Goal: Navigation & Orientation: Find specific page/section

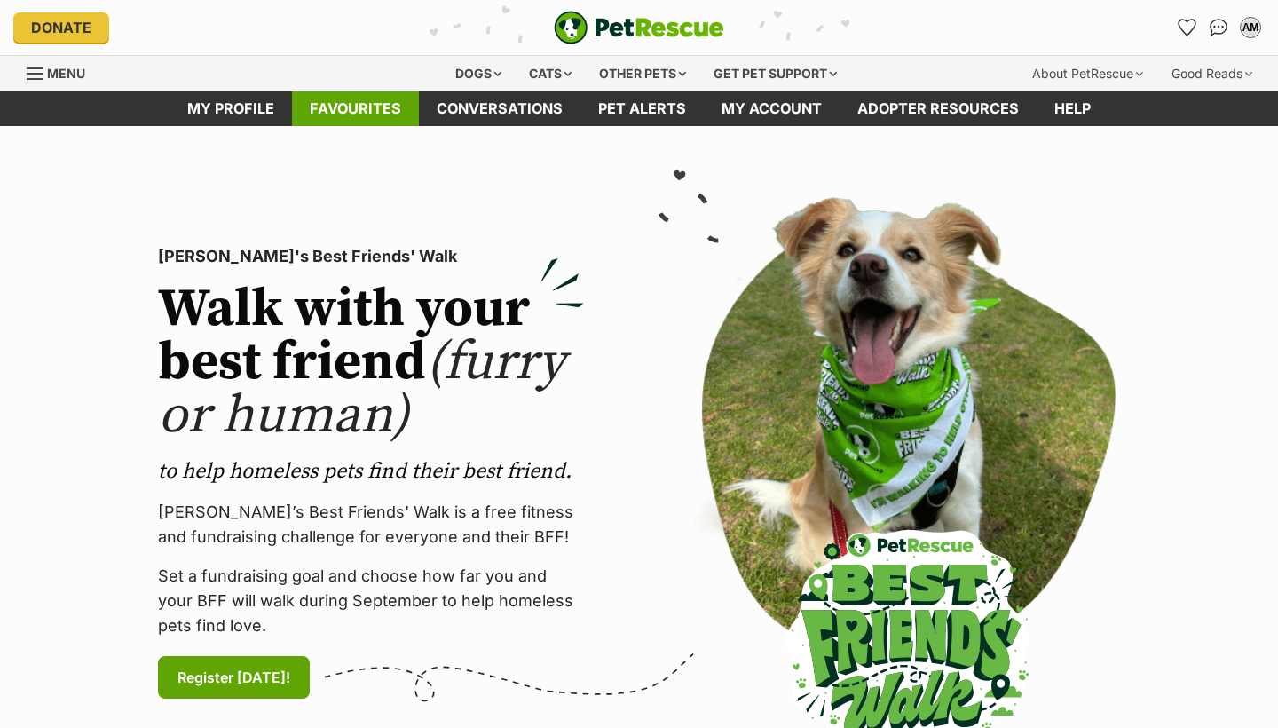
click at [367, 112] on link "Favourites" at bounding box center [355, 108] width 127 height 35
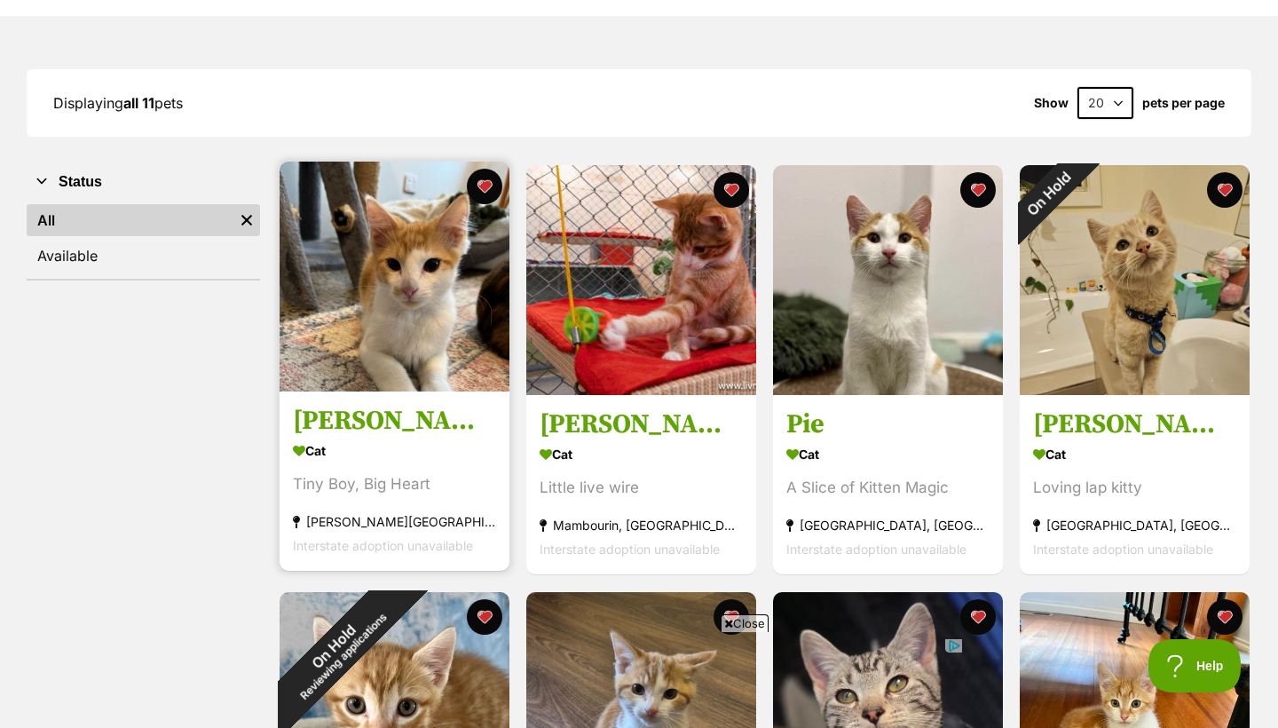
click at [406, 328] on img at bounding box center [395, 277] width 230 height 230
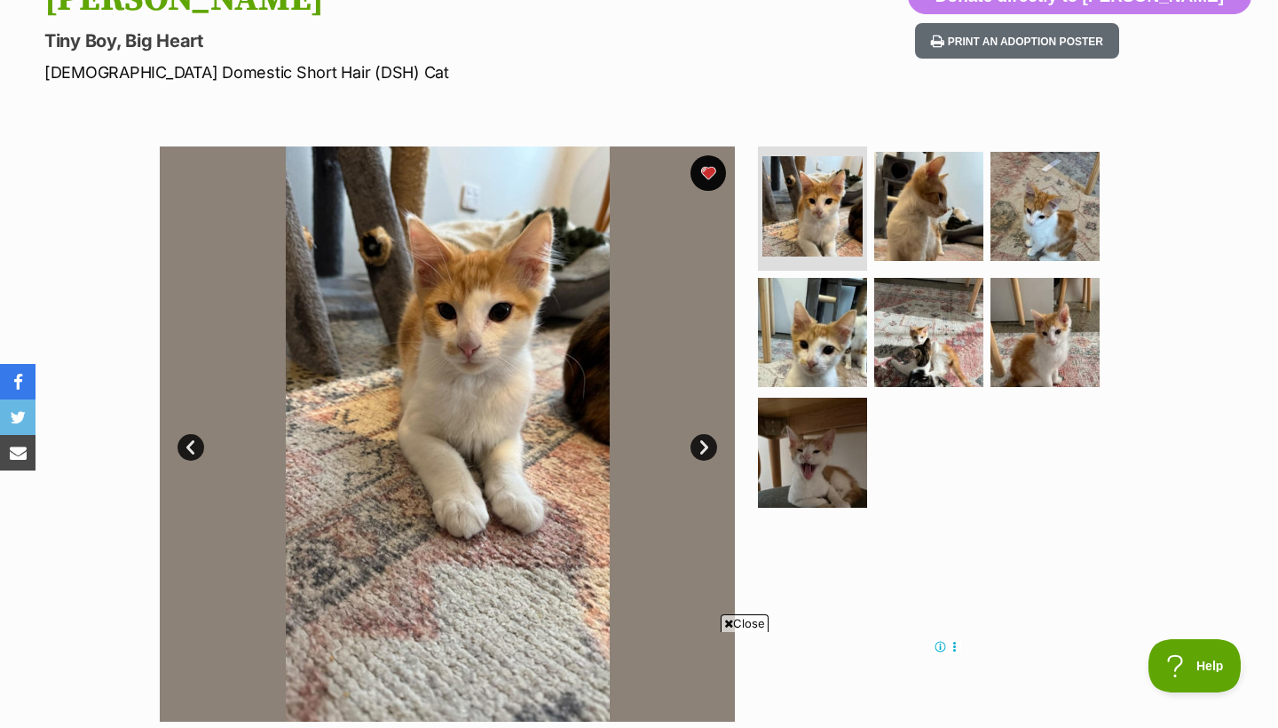
scroll to position [224, 0]
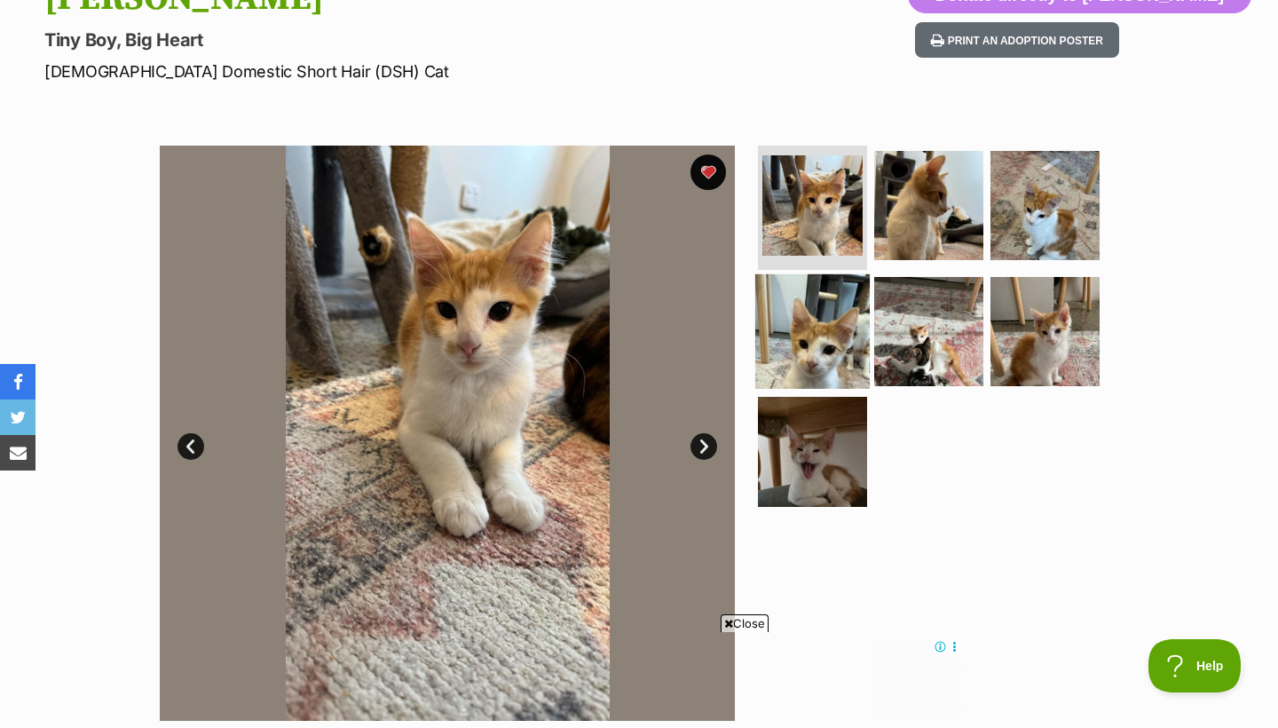
click at [807, 311] on img at bounding box center [812, 330] width 115 height 115
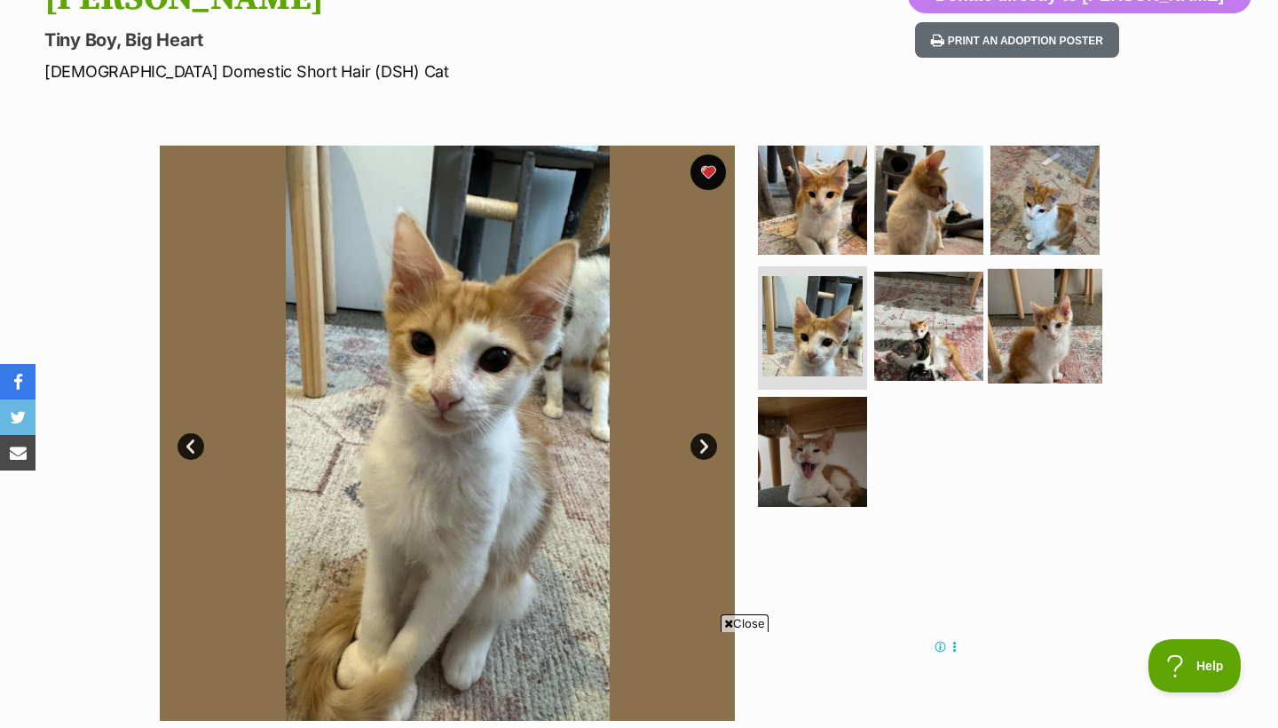
click at [1058, 302] on img at bounding box center [1045, 325] width 115 height 115
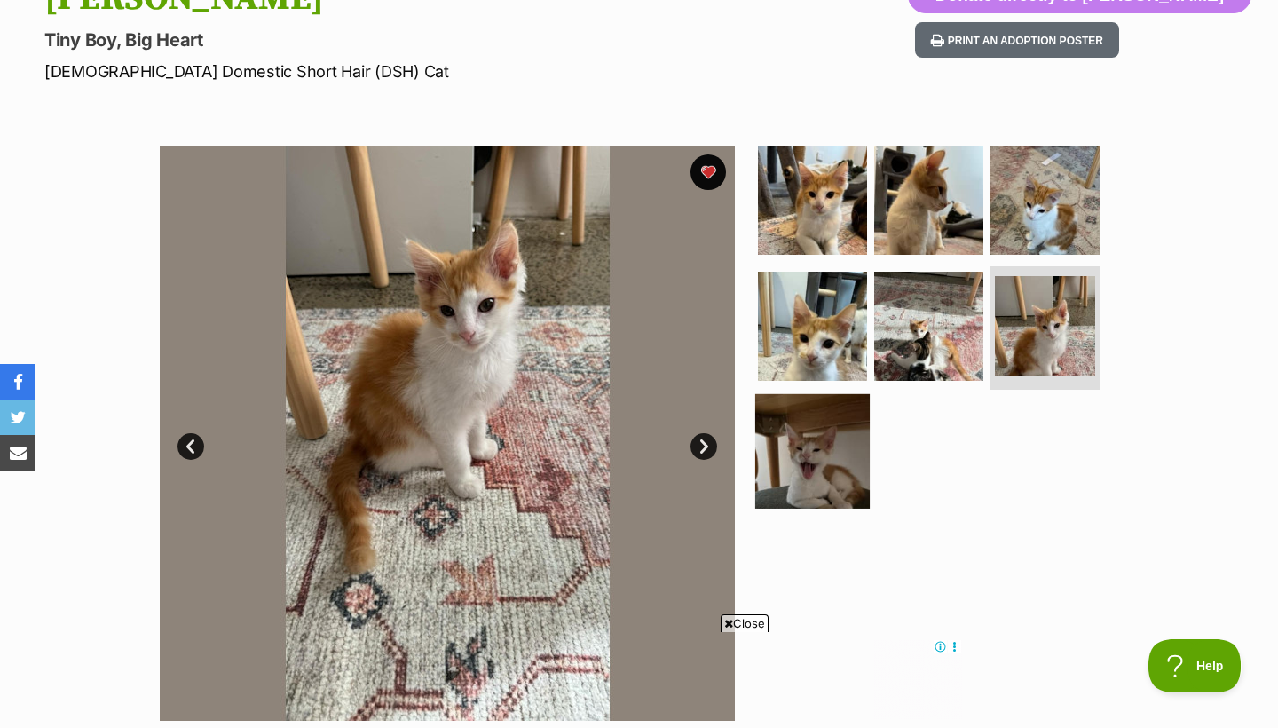
click at [805, 431] on img at bounding box center [812, 451] width 115 height 115
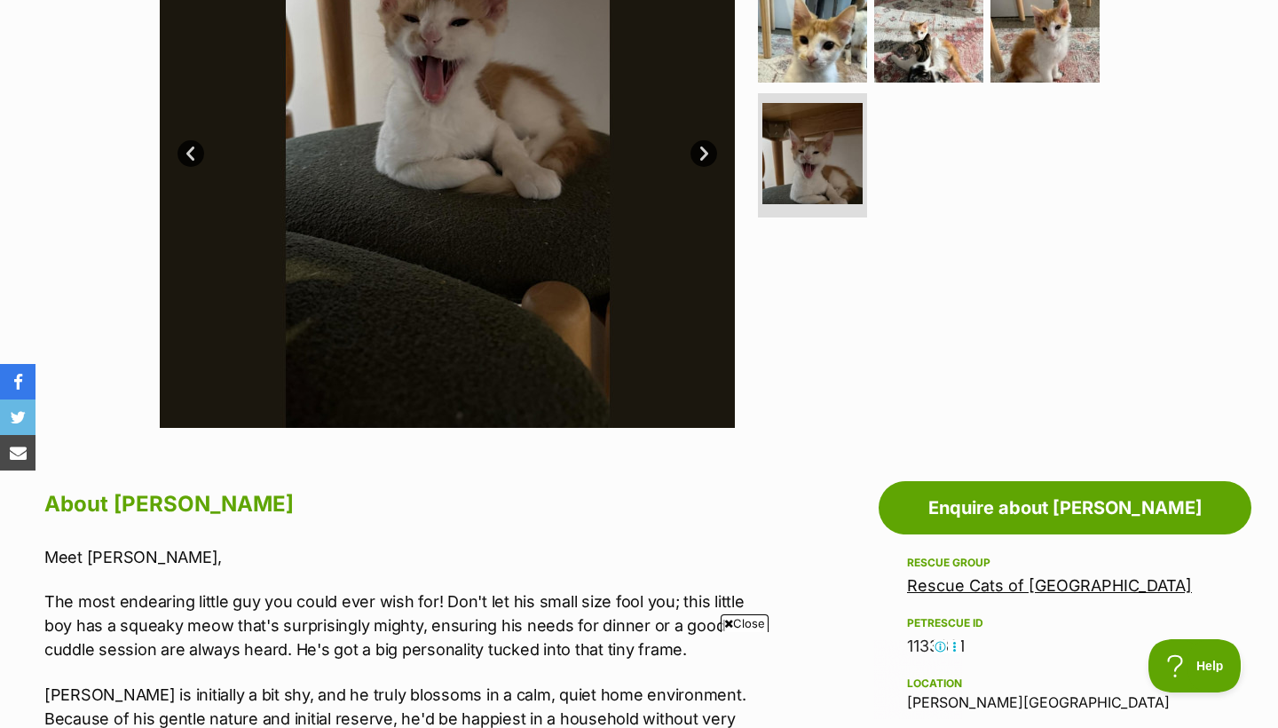
scroll to position [838, 0]
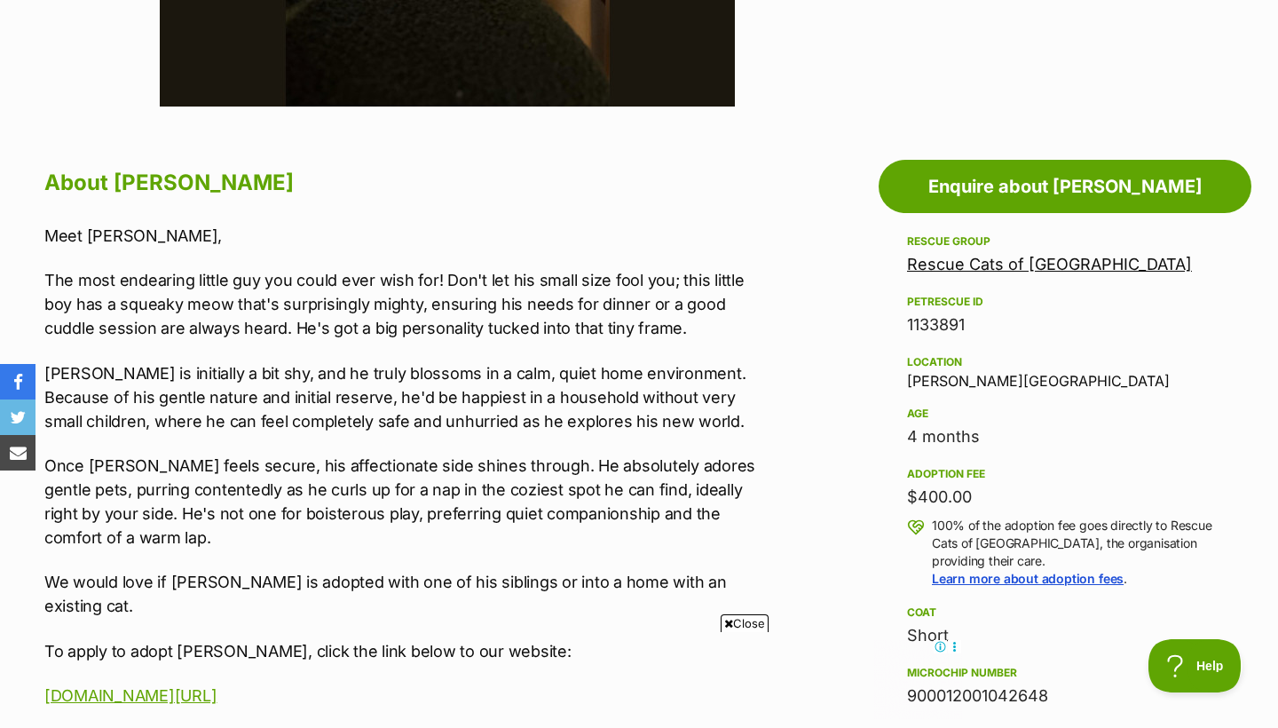
click at [1015, 262] on link "Rescue Cats of Melbourne" at bounding box center [1049, 264] width 285 height 19
